Goal: Transaction & Acquisition: Purchase product/service

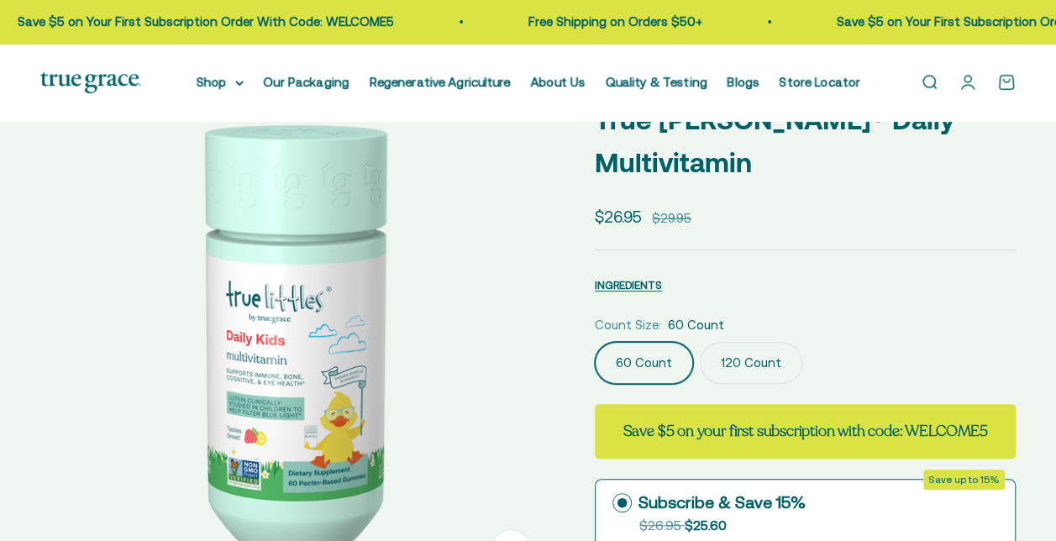
select select "3"
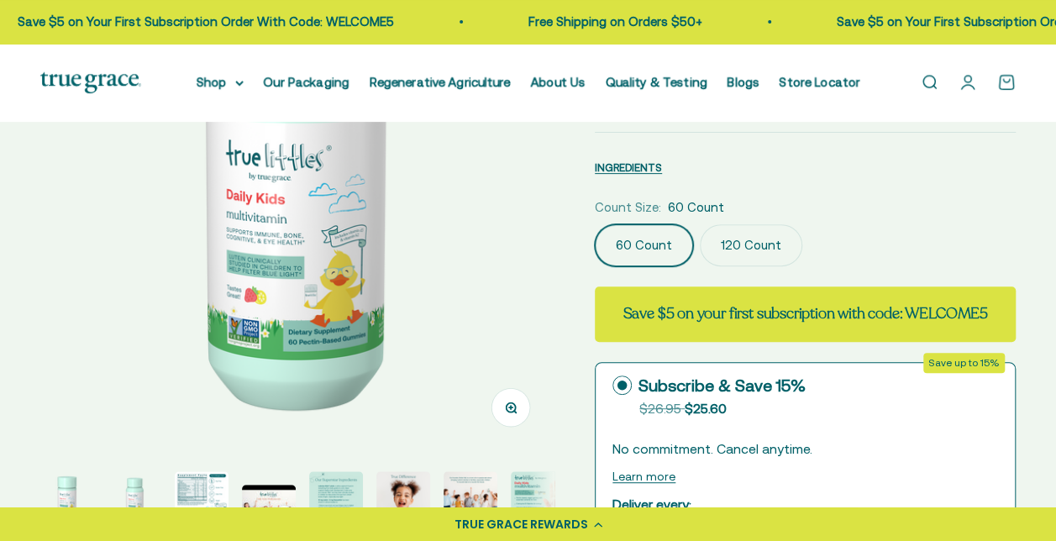
scroll to position [252, 0]
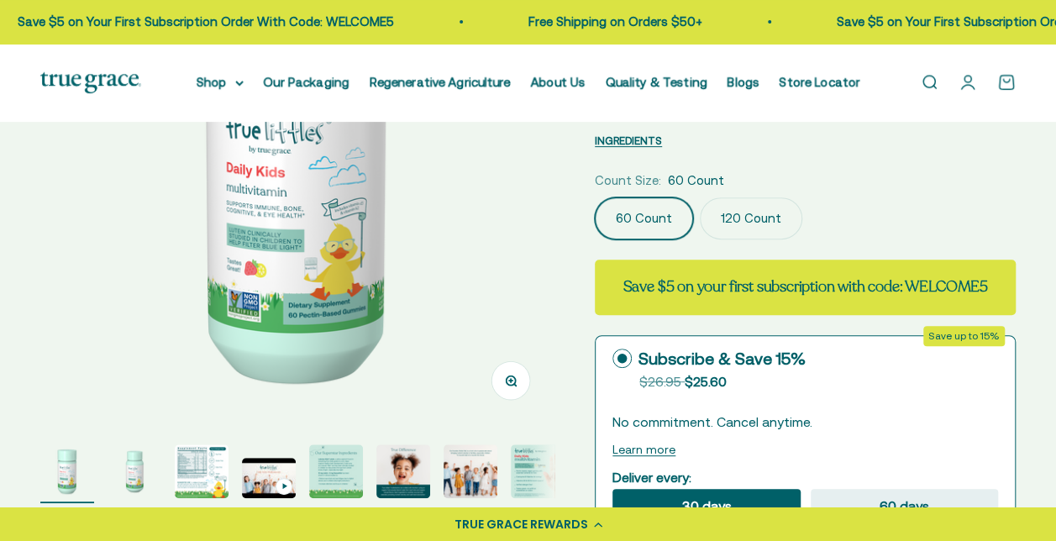
click at [195, 480] on img "Go to item 3" at bounding box center [202, 471] width 54 height 54
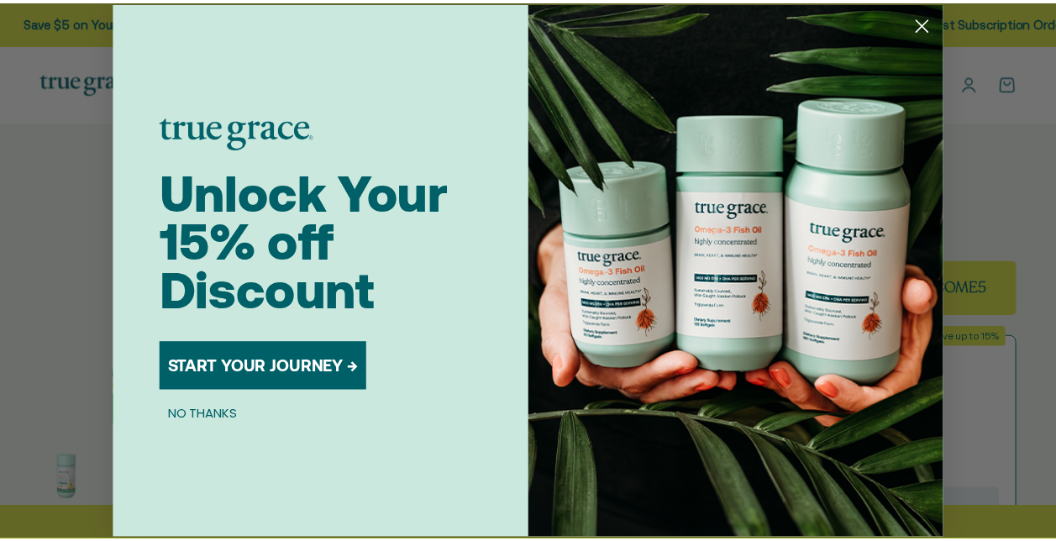
scroll to position [0, 1048]
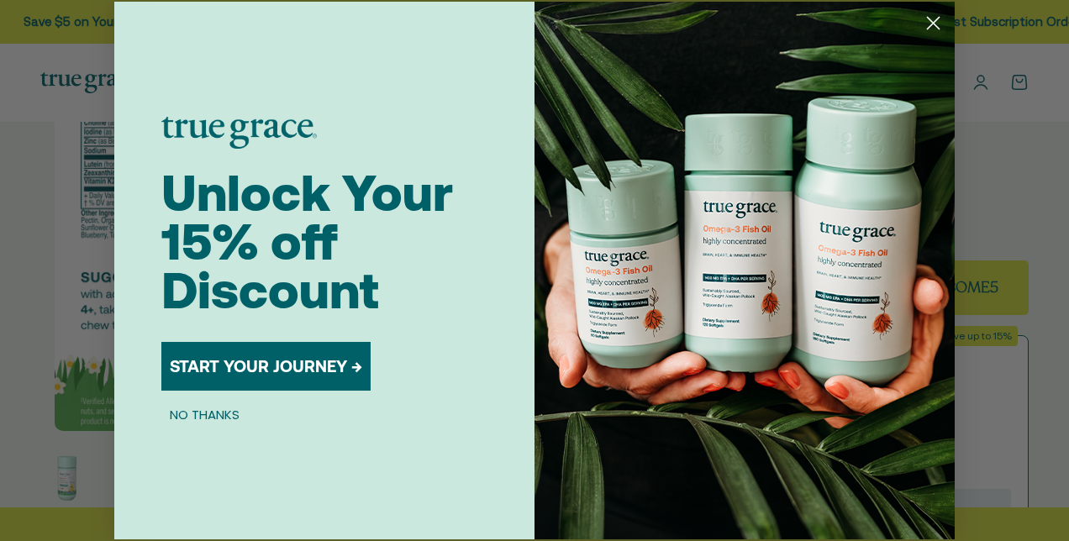
click at [932, 20] on circle "Close dialog" at bounding box center [933, 23] width 28 height 28
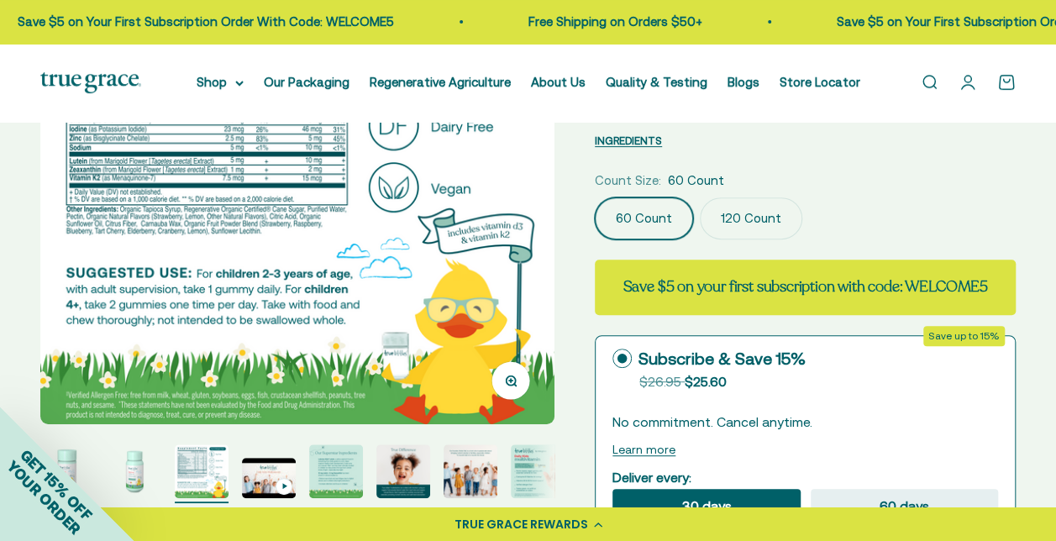
scroll to position [336, 0]
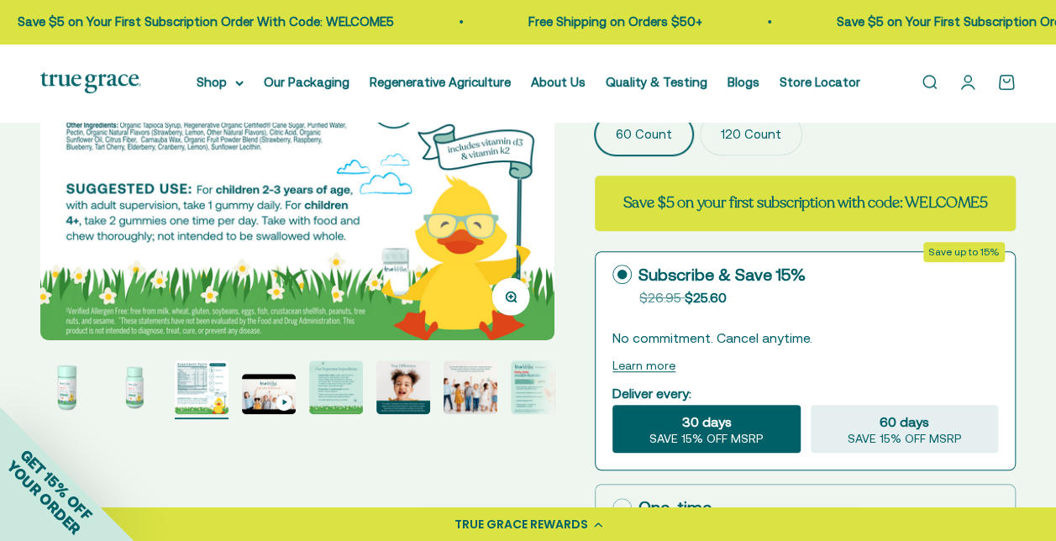
click at [529, 384] on img "Go to item 8" at bounding box center [538, 387] width 54 height 54
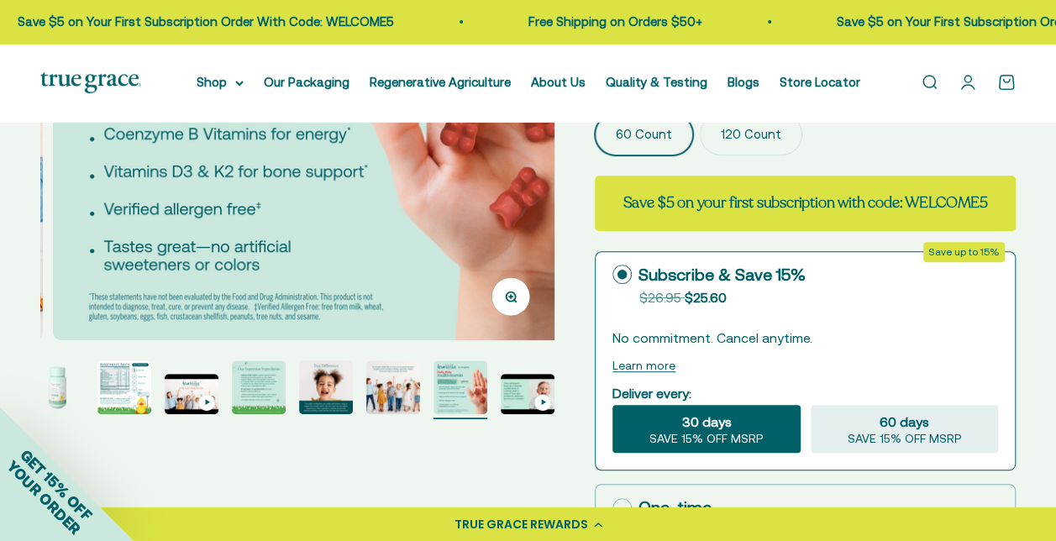
scroll to position [0, 3669]
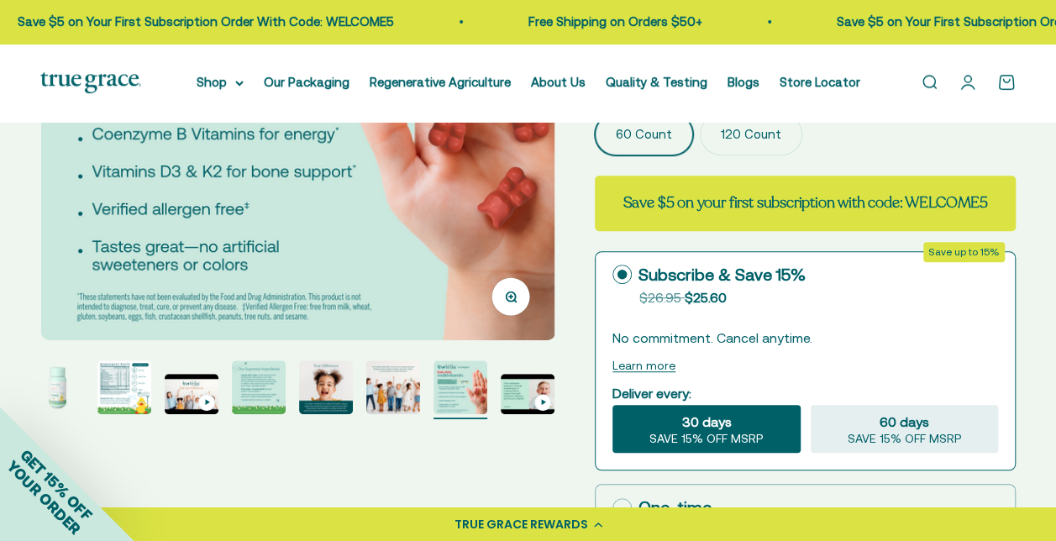
click at [524, 388] on img "Go to item 9" at bounding box center [528, 394] width 54 height 40
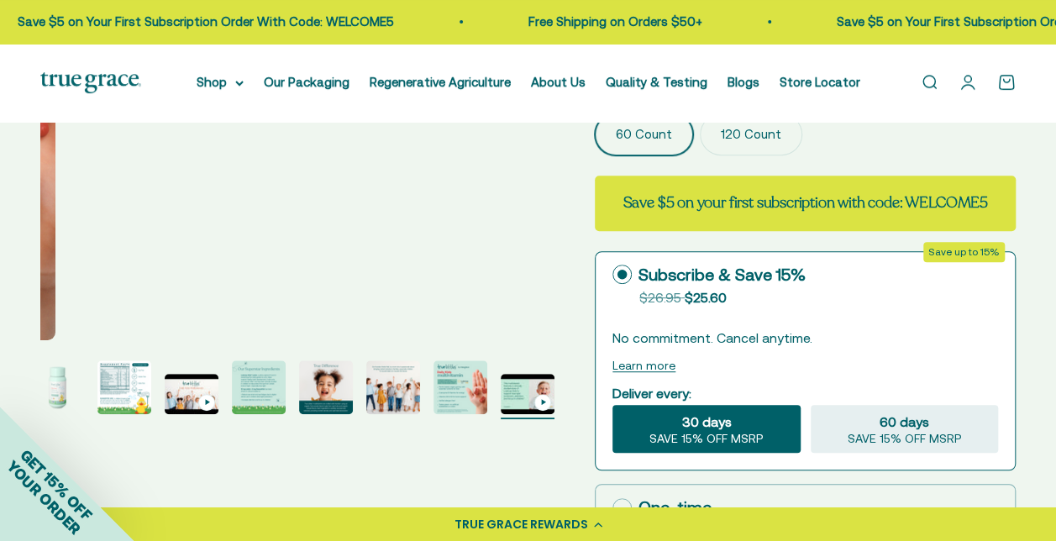
scroll to position [0, 4193]
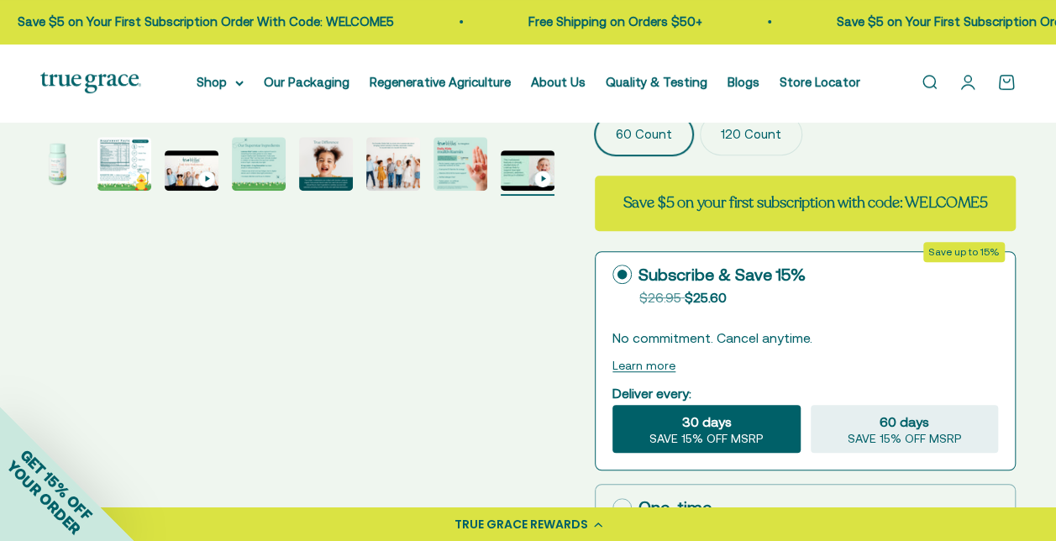
click at [50, 169] on img "Go to item 2" at bounding box center [57, 164] width 54 height 54
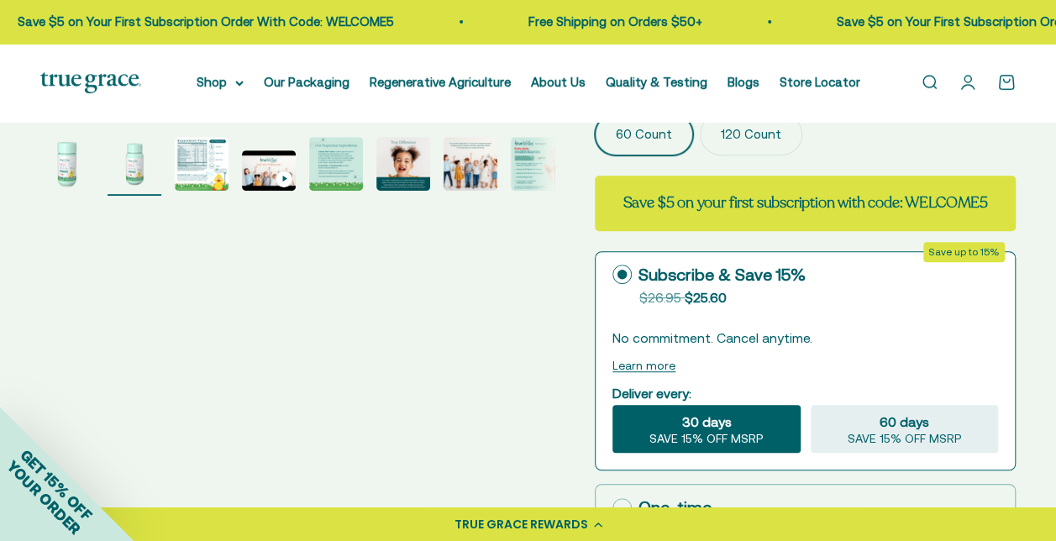
scroll to position [0, 524]
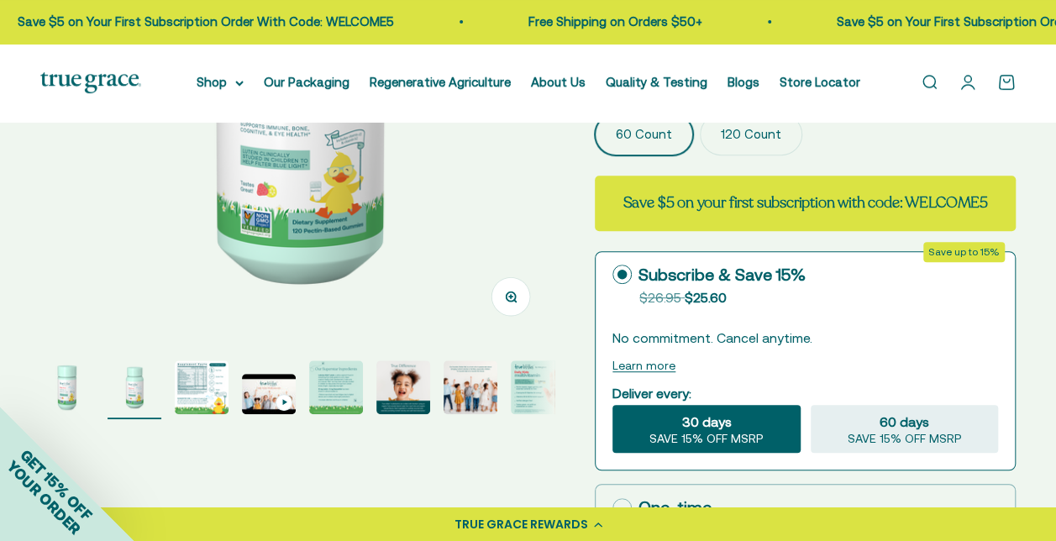
click at [136, 393] on img "Go to item 2" at bounding box center [135, 387] width 54 height 54
click at [203, 388] on img "Go to item 3" at bounding box center [202, 387] width 54 height 54
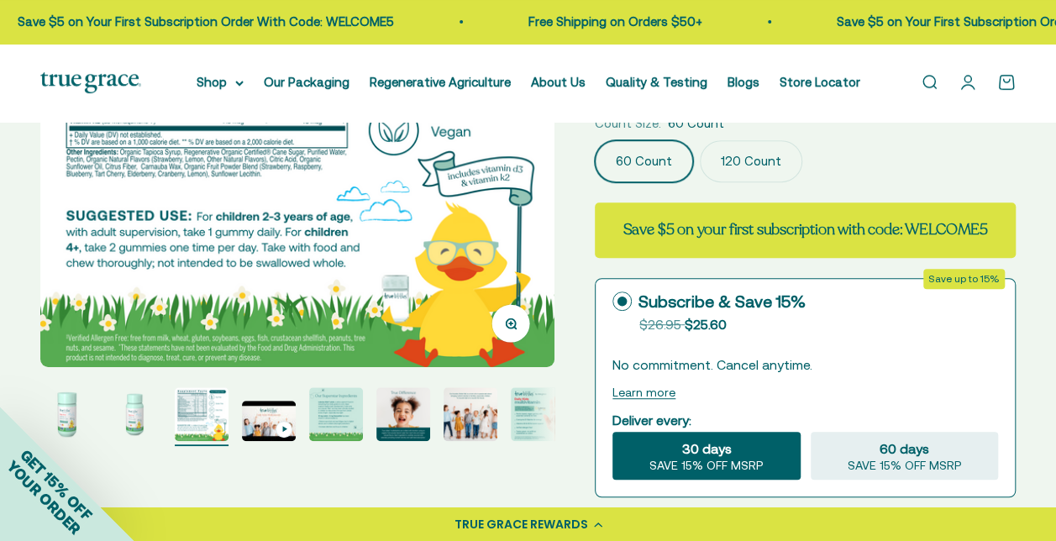
scroll to position [336, 0]
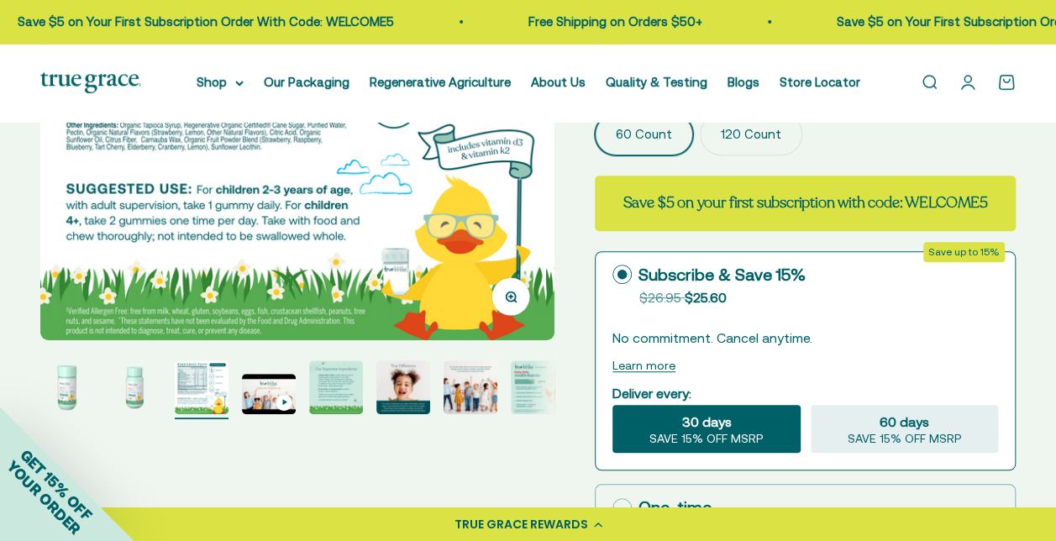
click at [327, 388] on img "Go to item 5" at bounding box center [336, 387] width 54 height 54
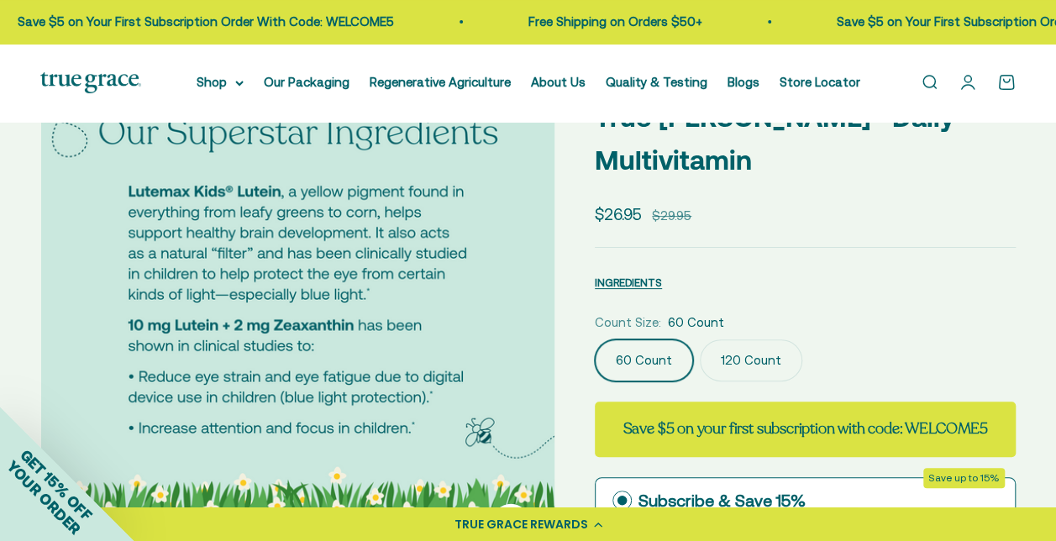
scroll to position [0, 0]
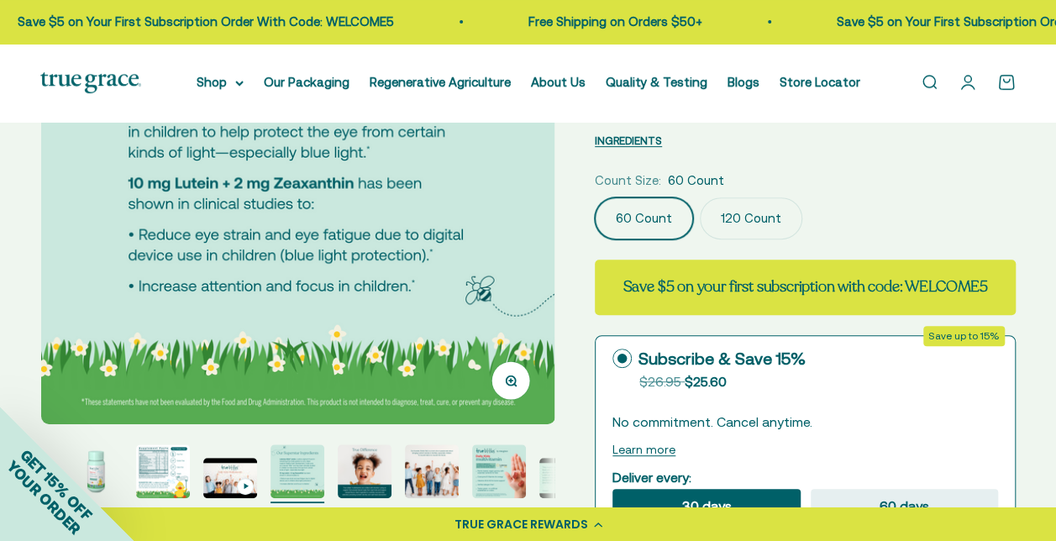
click at [369, 475] on img "Go to item 6" at bounding box center [365, 471] width 54 height 54
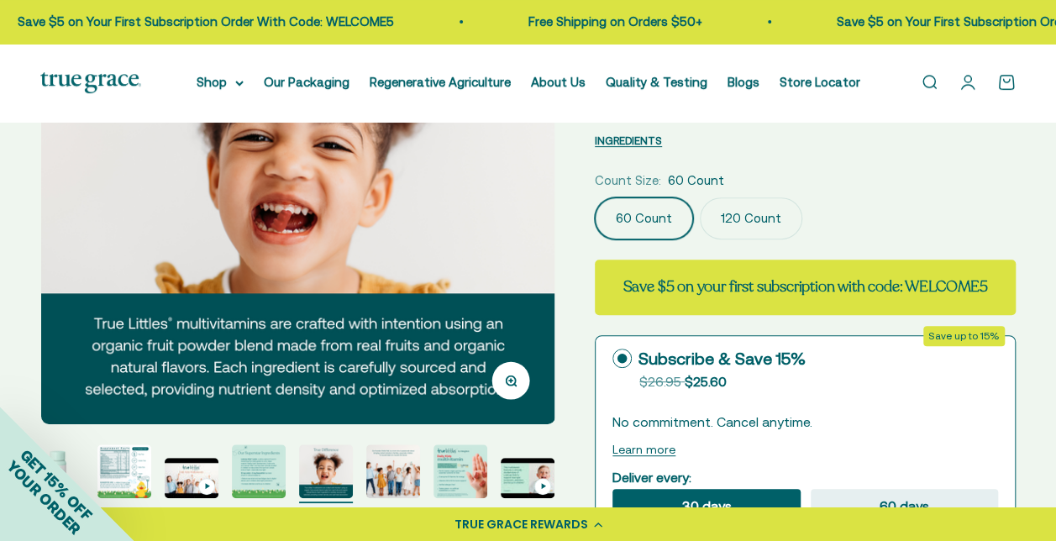
click at [453, 477] on img "Go to item 8" at bounding box center [460, 471] width 54 height 54
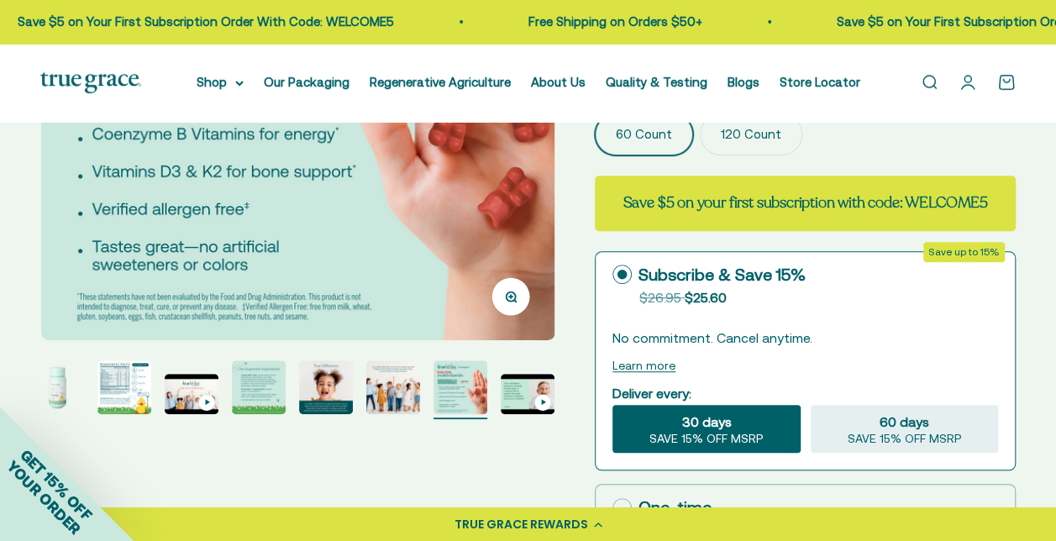
click at [514, 395] on img "Go to item 9" at bounding box center [528, 394] width 54 height 40
